Goal: Task Accomplishment & Management: Use online tool/utility

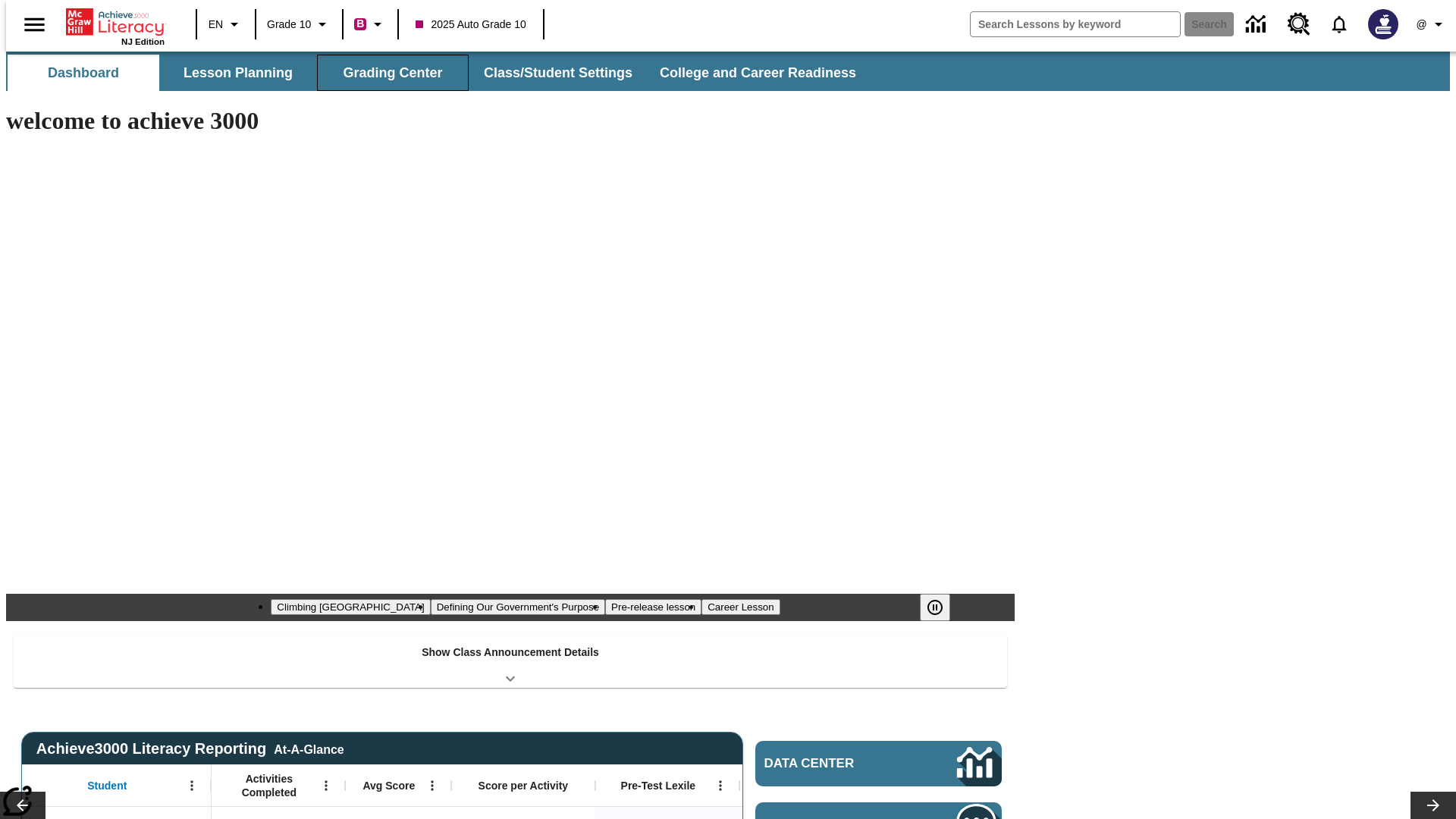
click at [387, 73] on button "Grading Center" at bounding box center [392, 72] width 152 height 36
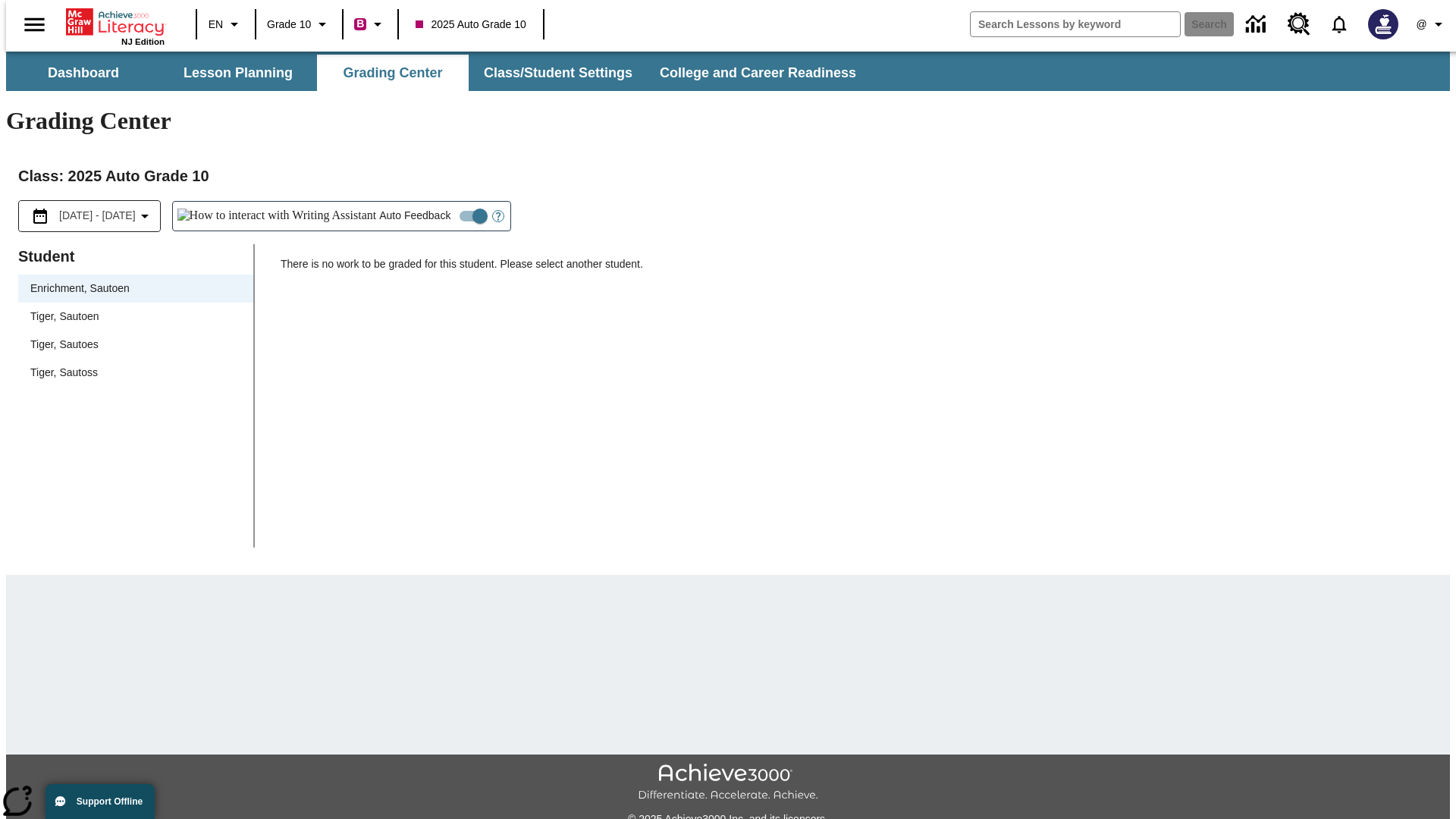
click at [131, 309] on span "Tiger, Sautoen" at bounding box center [136, 317] width 211 height 16
click at [496, 213] on icon "Open Help for Writing Assistant" at bounding box center [498, 217] width 5 height 8
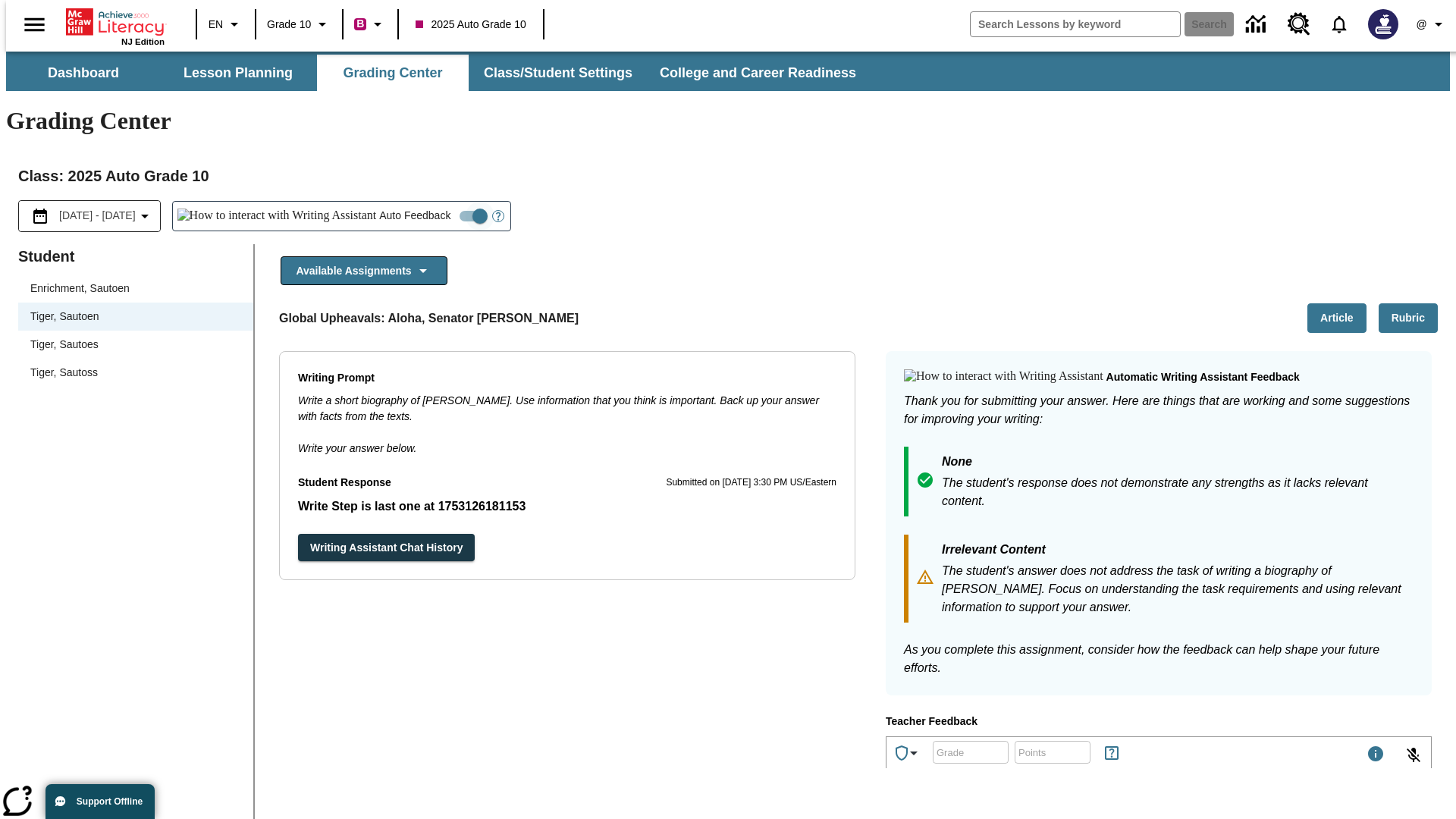
click at [437, 202] on input "Auto Feedback" at bounding box center [480, 216] width 87 height 29
checkbox input "false"
